Goal: Transaction & Acquisition: Book appointment/travel/reservation

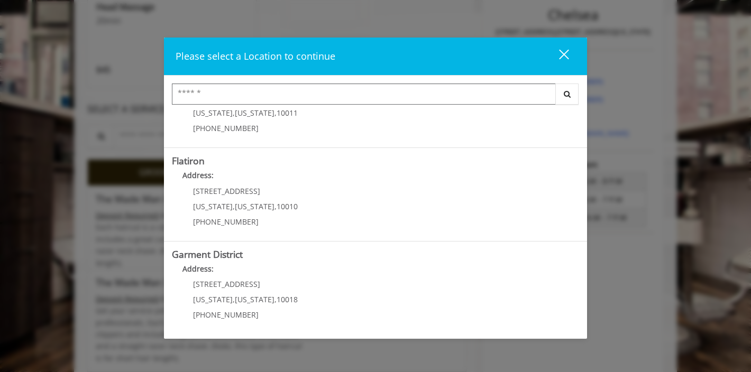
scroll to position [261, 0]
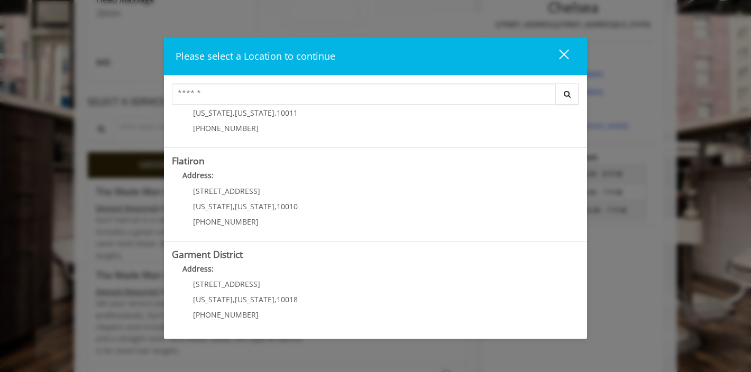
click at [386, 206] on "Flatiron Address: [STREET_ADDRESS][US_STATE][US_STATE] (917) 475-1765" at bounding box center [375, 194] width 407 height 77
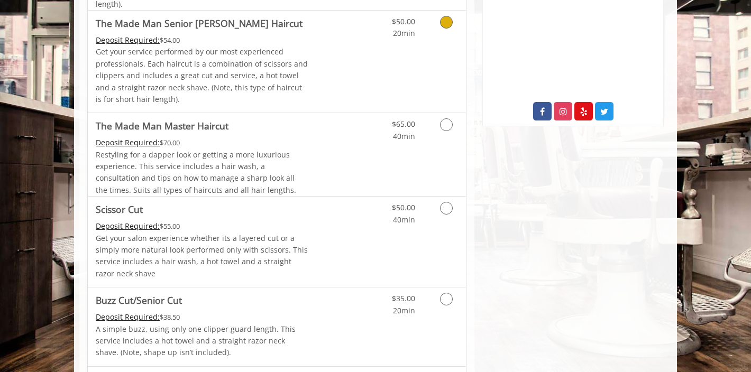
scroll to position [392, 0]
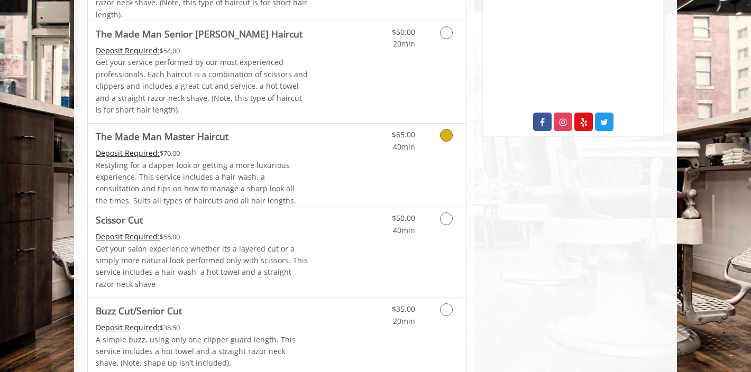
click at [446, 132] on icon "Grooming services" at bounding box center [446, 135] width 13 height 13
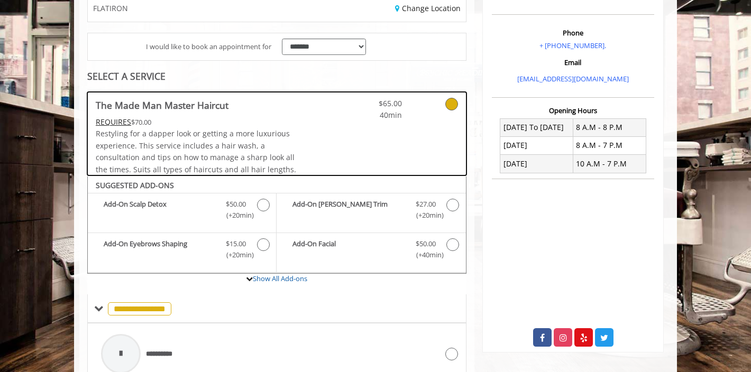
scroll to position [175, 0]
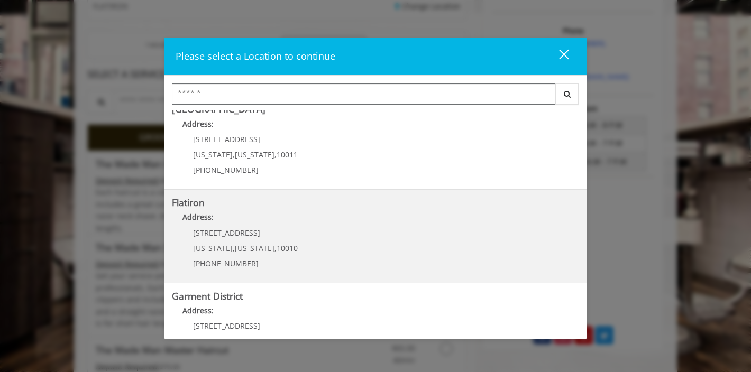
scroll to position [206, 0]
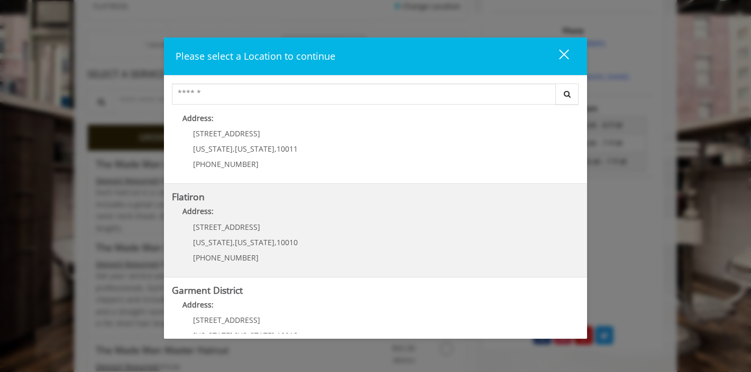
click at [324, 211] on "Address:" at bounding box center [375, 214] width 407 height 17
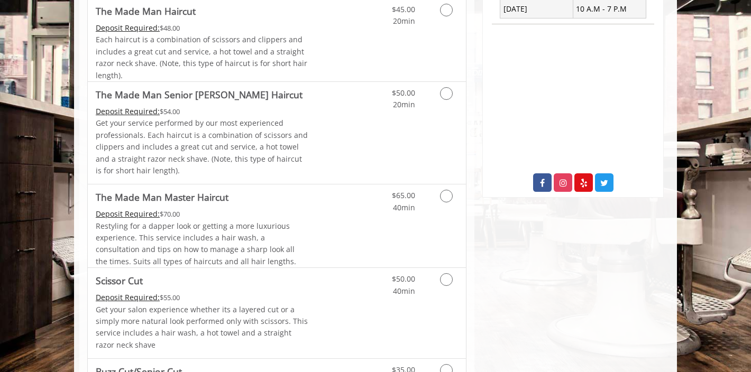
scroll to position [332, 0]
click at [443, 88] on icon "Grooming services" at bounding box center [446, 92] width 13 height 13
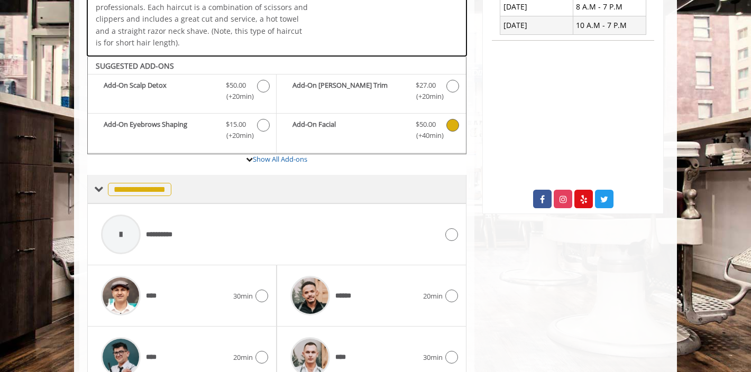
scroll to position [363, 0]
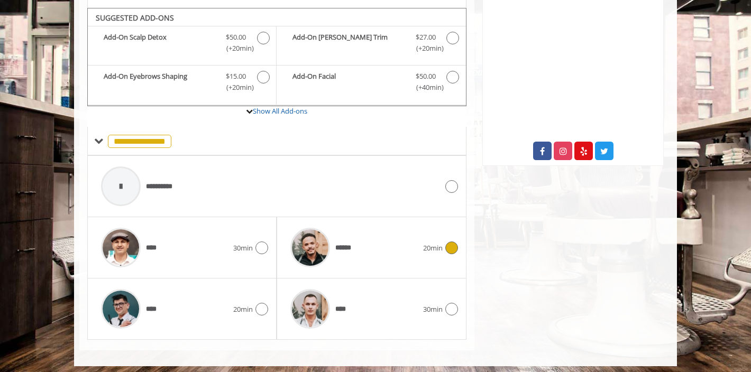
click at [448, 242] on icon at bounding box center [451, 248] width 13 height 13
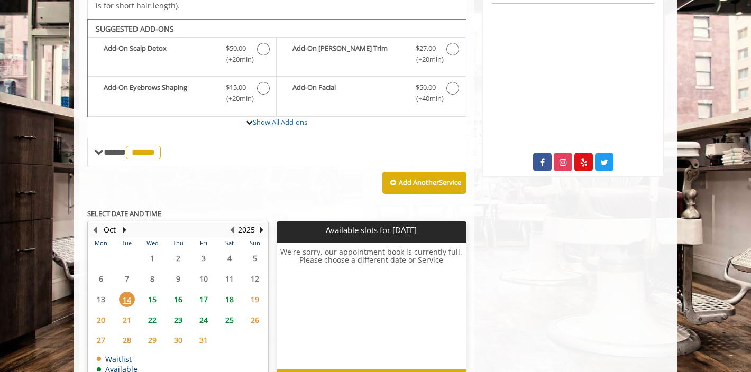
scroll to position [369, 0]
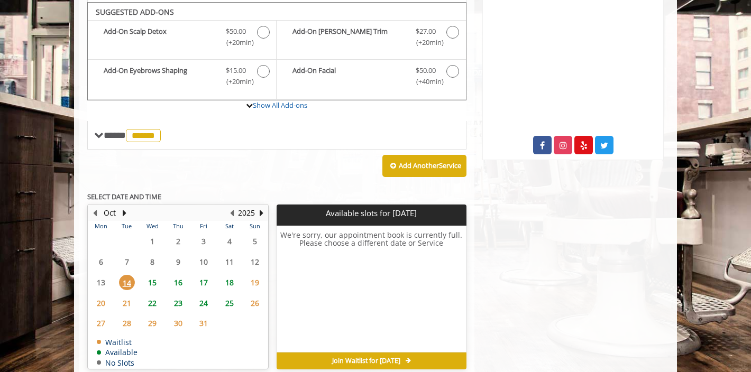
click at [157, 280] on span "15" at bounding box center [152, 282] width 16 height 15
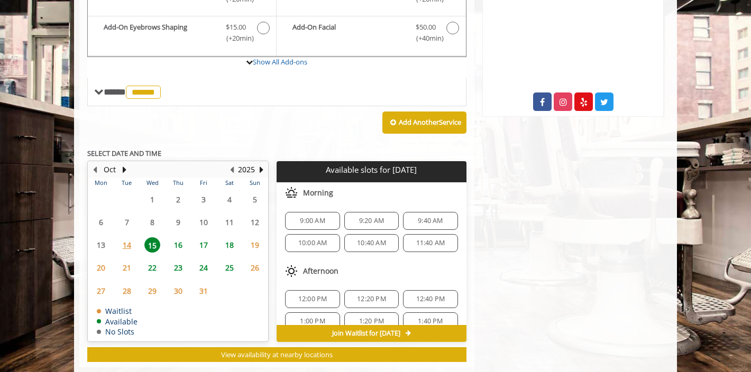
scroll to position [428, 0]
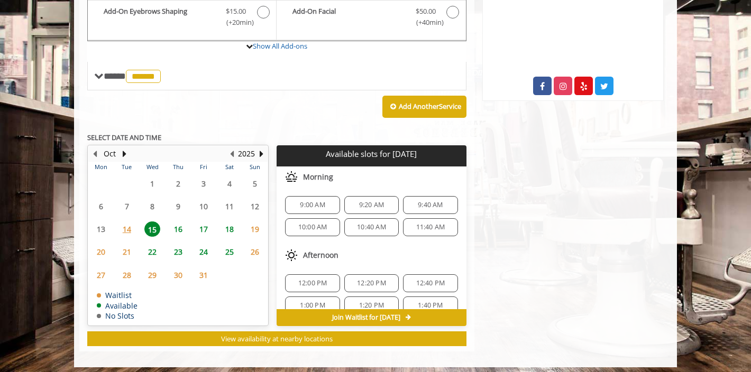
click at [316, 202] on span "9:00 AM" at bounding box center [312, 205] width 25 height 8
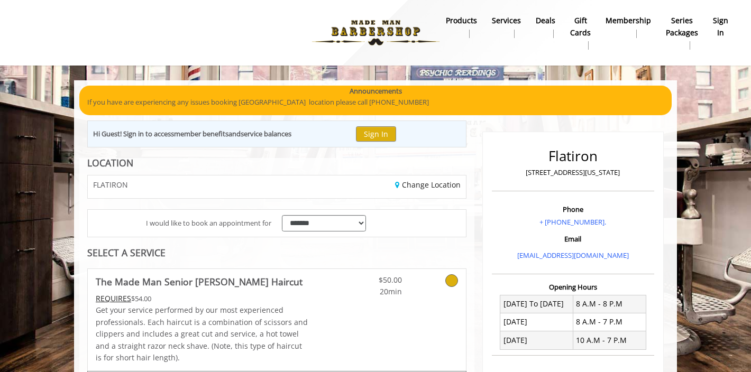
scroll to position [0, 0]
click at [393, 134] on button "Sign In" at bounding box center [376, 133] width 40 height 15
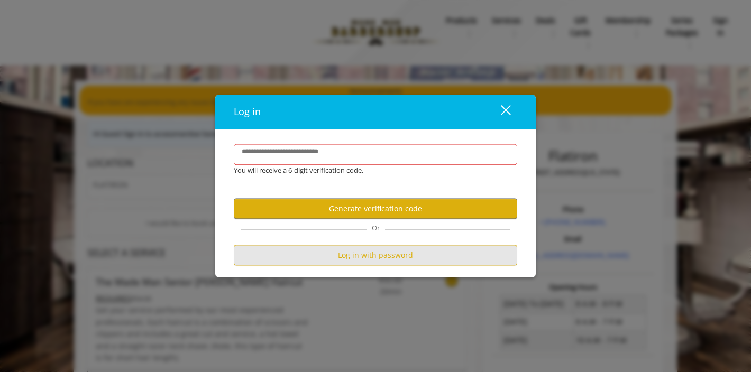
click at [384, 252] on button "Log in with password" at bounding box center [375, 255] width 283 height 21
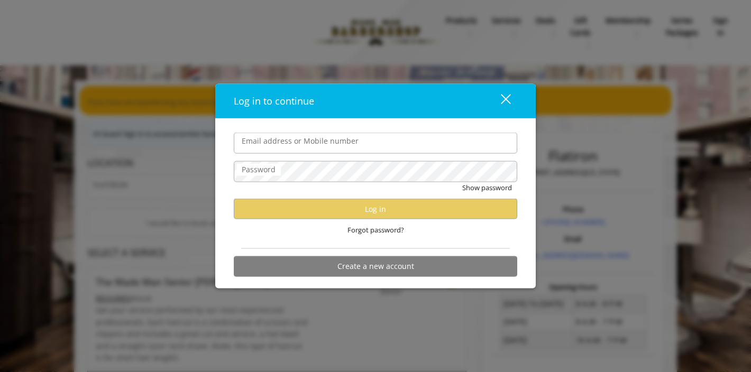
click at [353, 143] on input "Email address or Mobile number" at bounding box center [375, 143] width 283 height 21
type input "*******"
type input "**********"
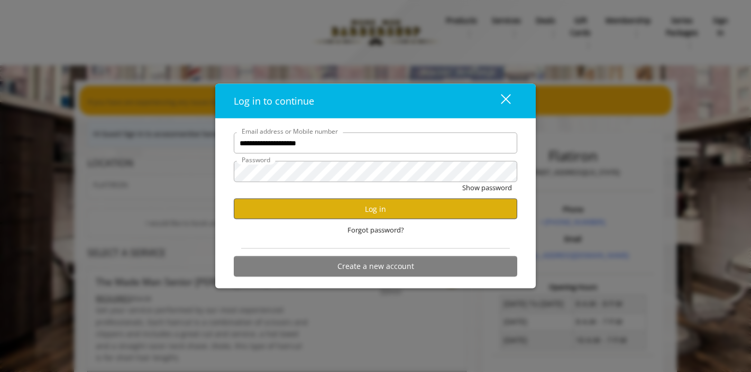
click at [363, 212] on button "Log in" at bounding box center [375, 209] width 283 height 21
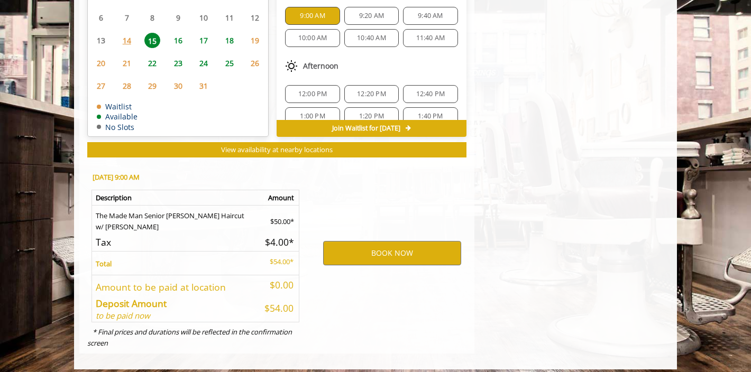
scroll to position [579, 0]
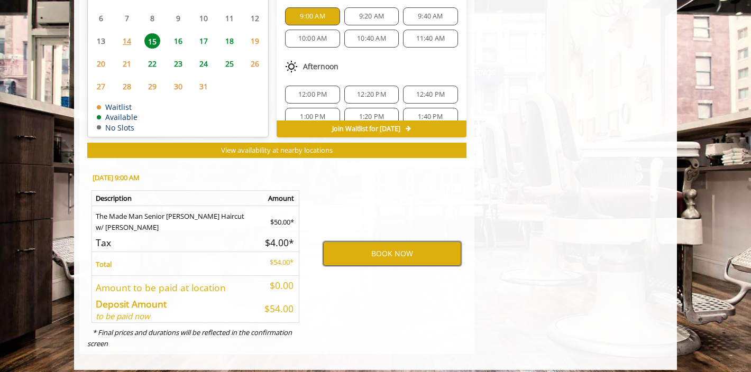
click at [379, 244] on button "BOOK NOW" at bounding box center [392, 254] width 138 height 24
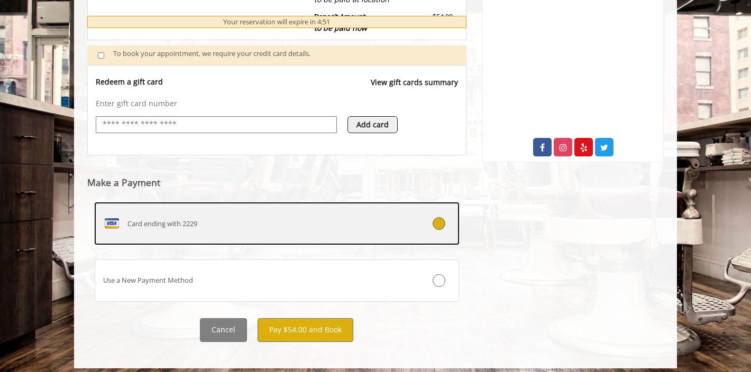
scroll to position [366, 0]
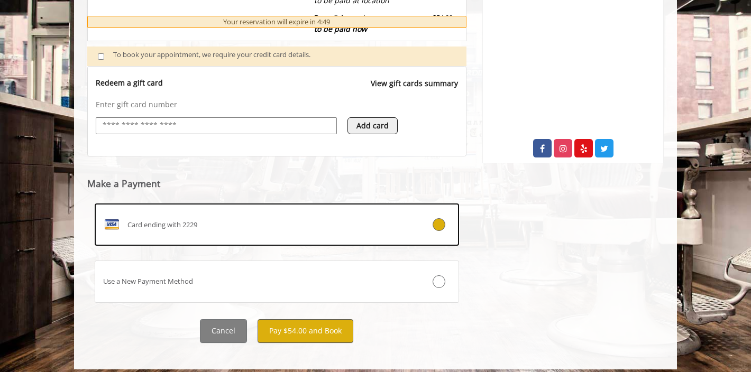
click at [282, 328] on button "Pay $54.00 and Book" at bounding box center [305, 331] width 96 height 24
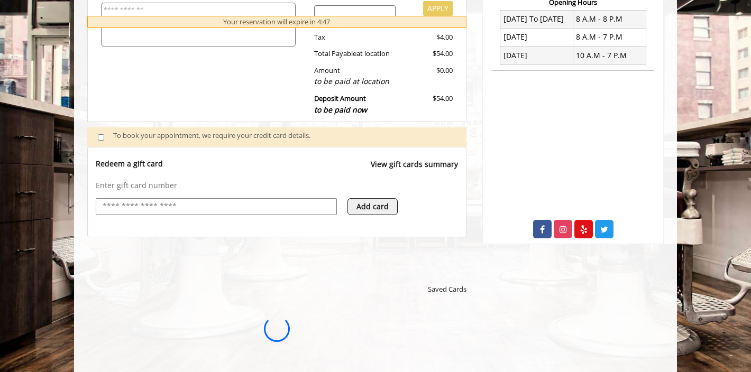
scroll to position [0, 0]
